Goal: Ask a question: Seek information or help from site administrators or community

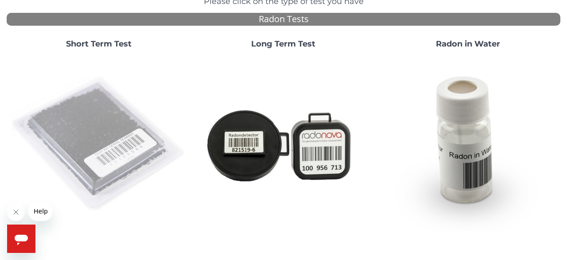
scroll to position [83, 0]
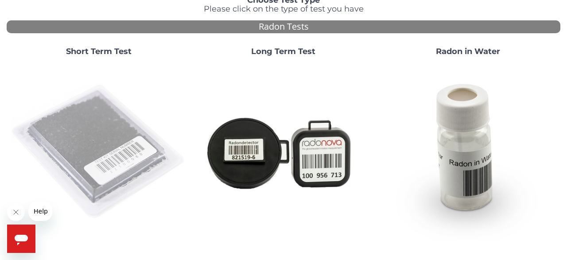
click at [116, 155] on img at bounding box center [99, 152] width 178 height 178
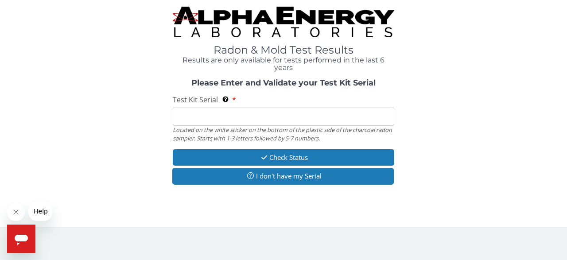
scroll to position [0, 0]
click at [207, 122] on input "Test Kit Serial Located on the white sticker on the bottom of the plastic side …" at bounding box center [284, 116] width 222 height 19
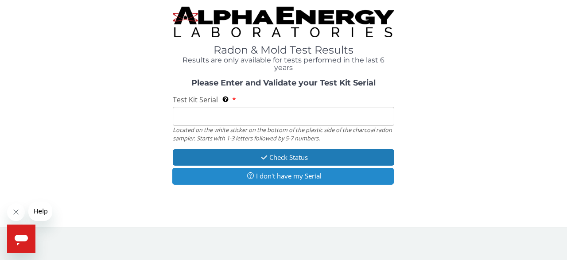
click at [279, 179] on button "I don't have my Serial" at bounding box center [283, 176] width 222 height 16
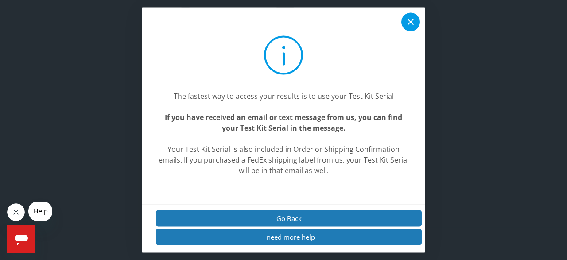
click at [411, 21] on icon at bounding box center [411, 22] width 6 height 6
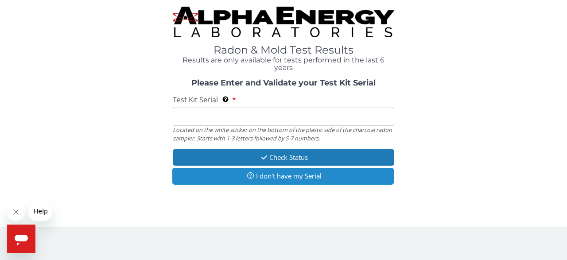
click at [275, 179] on button "I don't have my Serial" at bounding box center [283, 176] width 222 height 16
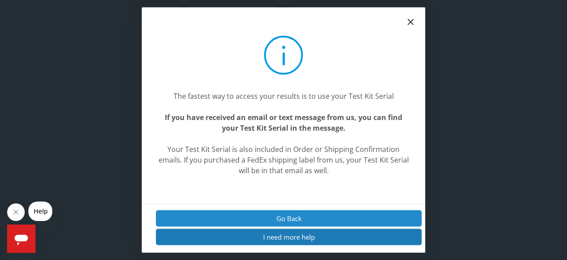
click at [282, 217] on button "Go Back" at bounding box center [289, 218] width 266 height 16
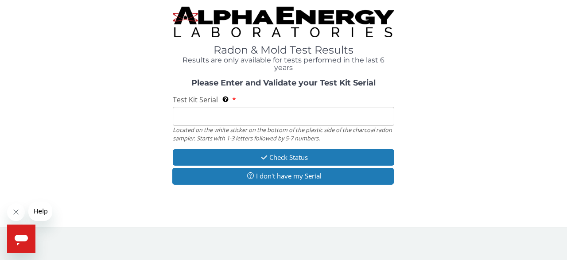
click at [209, 117] on input "Test Kit Serial Located on the white sticker on the bottom of the plastic side …" at bounding box center [284, 116] width 222 height 19
paste input "25-180669"
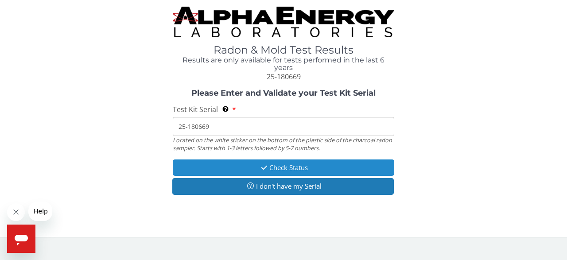
click at [279, 167] on button "Check Status" at bounding box center [284, 168] width 222 height 16
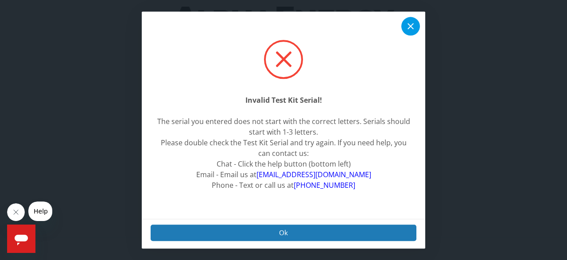
click at [415, 23] on icon at bounding box center [410, 26] width 11 height 11
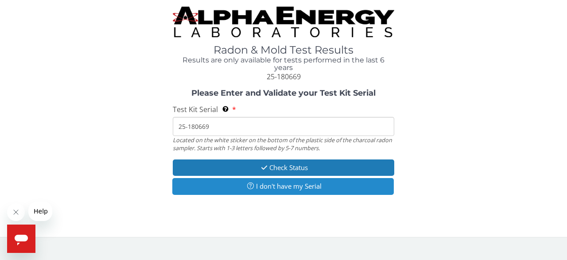
click at [265, 190] on button "I don't have my Serial" at bounding box center [283, 186] width 222 height 16
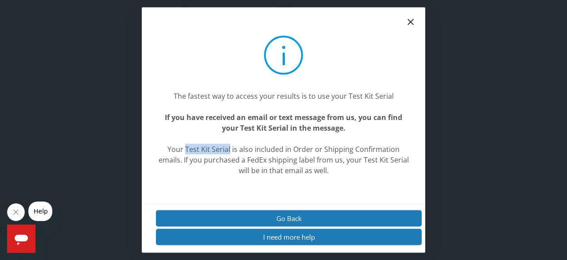
drag, startPoint x: 175, startPoint y: 149, endPoint x: 219, endPoint y: 151, distance: 43.5
click at [219, 151] on center "Your Test Kit Serial is also included in Order or Shipping Confirmation emails.…" at bounding box center [283, 160] width 255 height 32
copy center "Test Kit Serial"
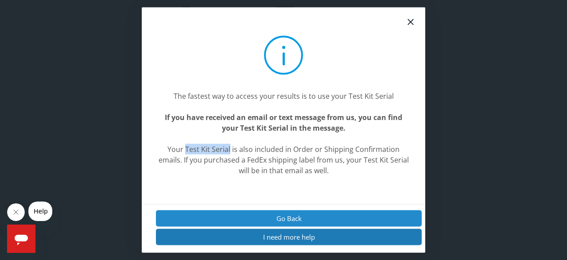
click at [286, 216] on button "Go Back" at bounding box center [289, 218] width 266 height 16
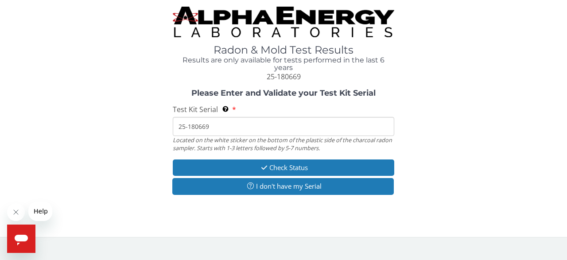
click at [220, 125] on input "25-180669" at bounding box center [284, 126] width 222 height 19
drag, startPoint x: 220, startPoint y: 125, endPoint x: 174, endPoint y: 125, distance: 46.1
click at [174, 125] on input "25-180669" at bounding box center [284, 126] width 222 height 19
paste input "#"
click at [185, 126] on input "# 25-180669" at bounding box center [284, 126] width 222 height 19
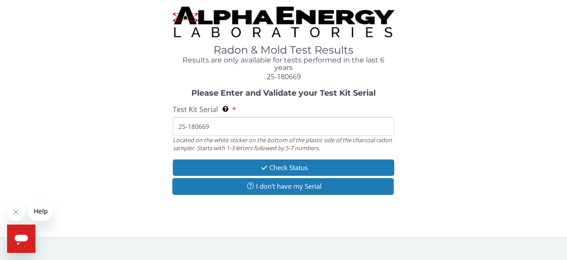
drag, startPoint x: 223, startPoint y: 129, endPoint x: 172, endPoint y: 127, distance: 51.4
click at [172, 127] on div "Please Enter and Validate your Test Kit Serial Test Kit Serial Located on the w…" at bounding box center [284, 143] width 554 height 108
paste input "797462034308"
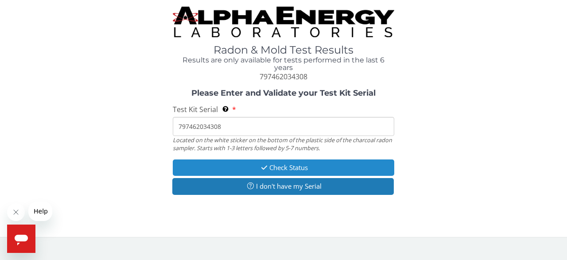
type input "797462034308"
click at [283, 170] on button "Check Status" at bounding box center [284, 168] width 222 height 16
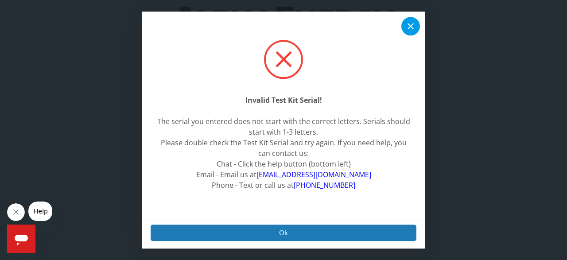
click at [407, 27] on icon at bounding box center [410, 26] width 11 height 11
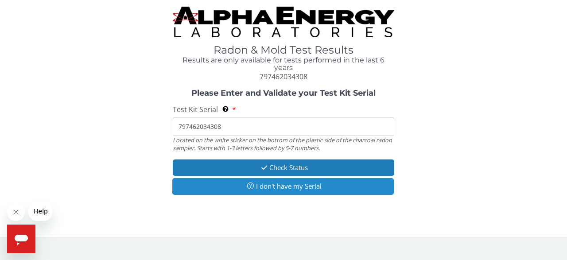
click at [276, 185] on button "I don't have my Serial" at bounding box center [283, 186] width 222 height 16
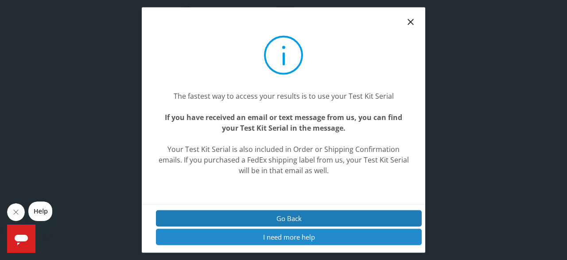
click at [292, 237] on button "I need more help" at bounding box center [289, 237] width 266 height 16
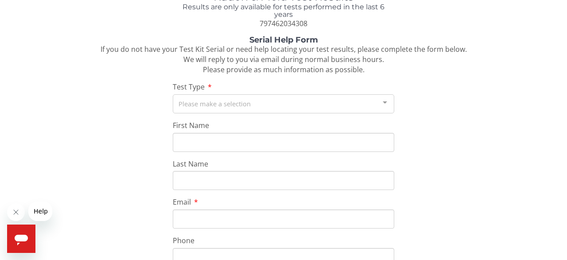
scroll to position [87, 0]
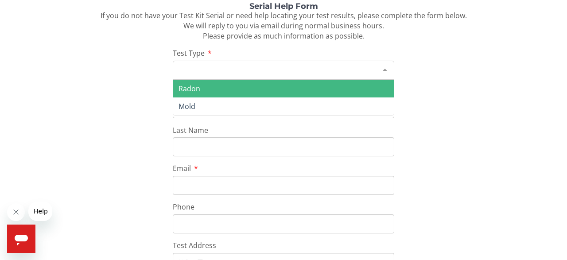
click at [240, 71] on div "Please make a selection" at bounding box center [284, 70] width 222 height 19
click at [228, 87] on span "Radon" at bounding box center [283, 89] width 221 height 18
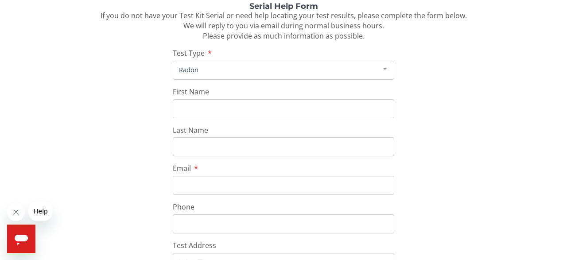
click at [213, 109] on input "First Name" at bounding box center [284, 108] width 222 height 19
type input "CHUNJU"
type input "JEAN"
type input "jianjunru@gmail.com"
type input "650 260 4098"
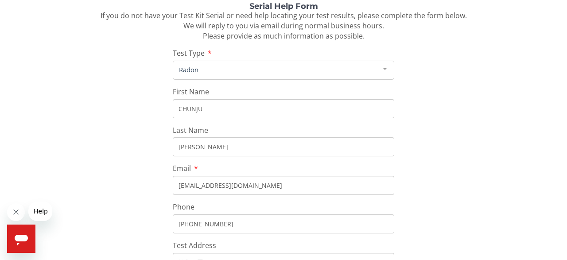
type input "2413 LAURA LANE"
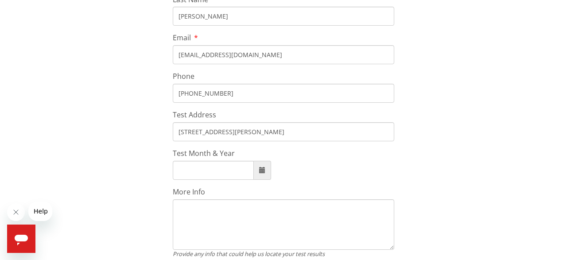
scroll to position [233, 0]
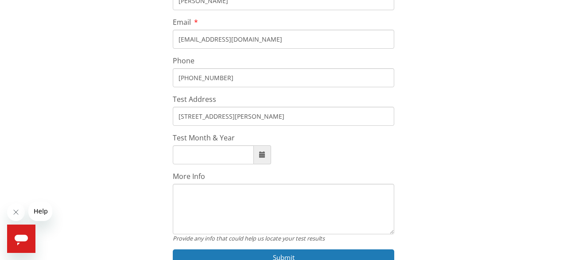
click at [262, 156] on span at bounding box center [262, 155] width 6 height 6
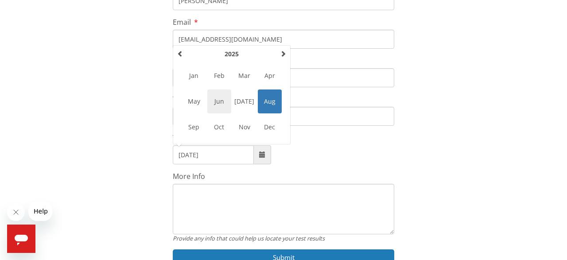
click at [219, 106] on span "Jun" at bounding box center [219, 102] width 24 height 24
type input "June, 2025"
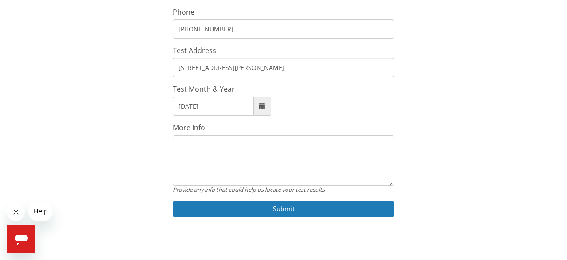
scroll to position [290, 0]
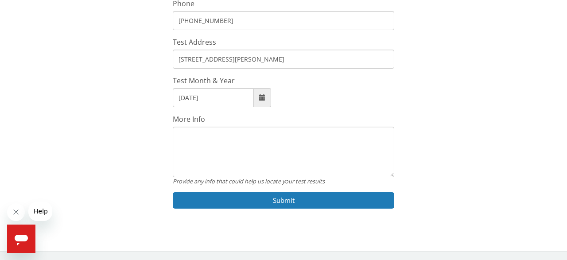
click at [218, 146] on textarea "More Info" at bounding box center [284, 152] width 222 height 51
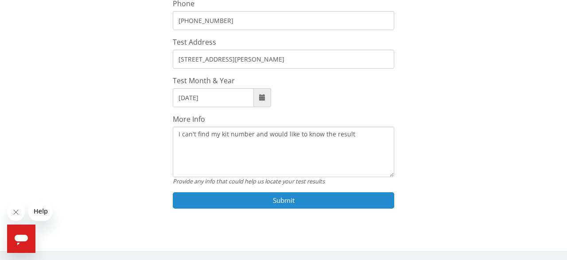
type textarea "I can't find my kit number and would like to know the result"
click at [288, 195] on button "Submit" at bounding box center [284, 200] width 222 height 16
click at [280, 203] on button "Submit" at bounding box center [284, 200] width 222 height 16
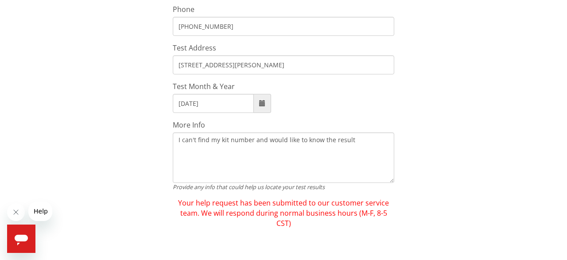
scroll to position [263, 0]
